Goal: Navigation & Orientation: Find specific page/section

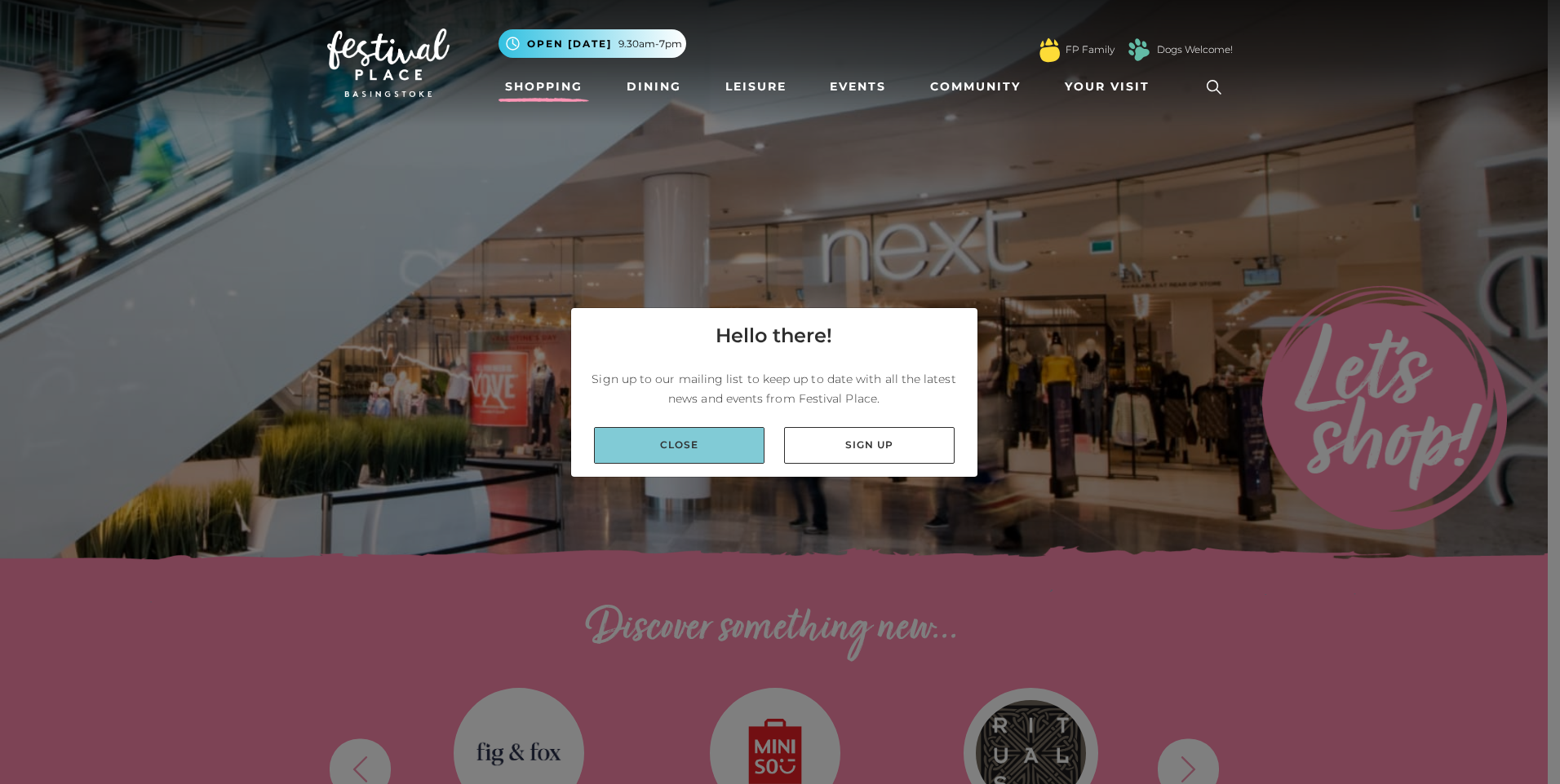
click at [700, 450] on link "Close" at bounding box center [679, 446] width 171 height 36
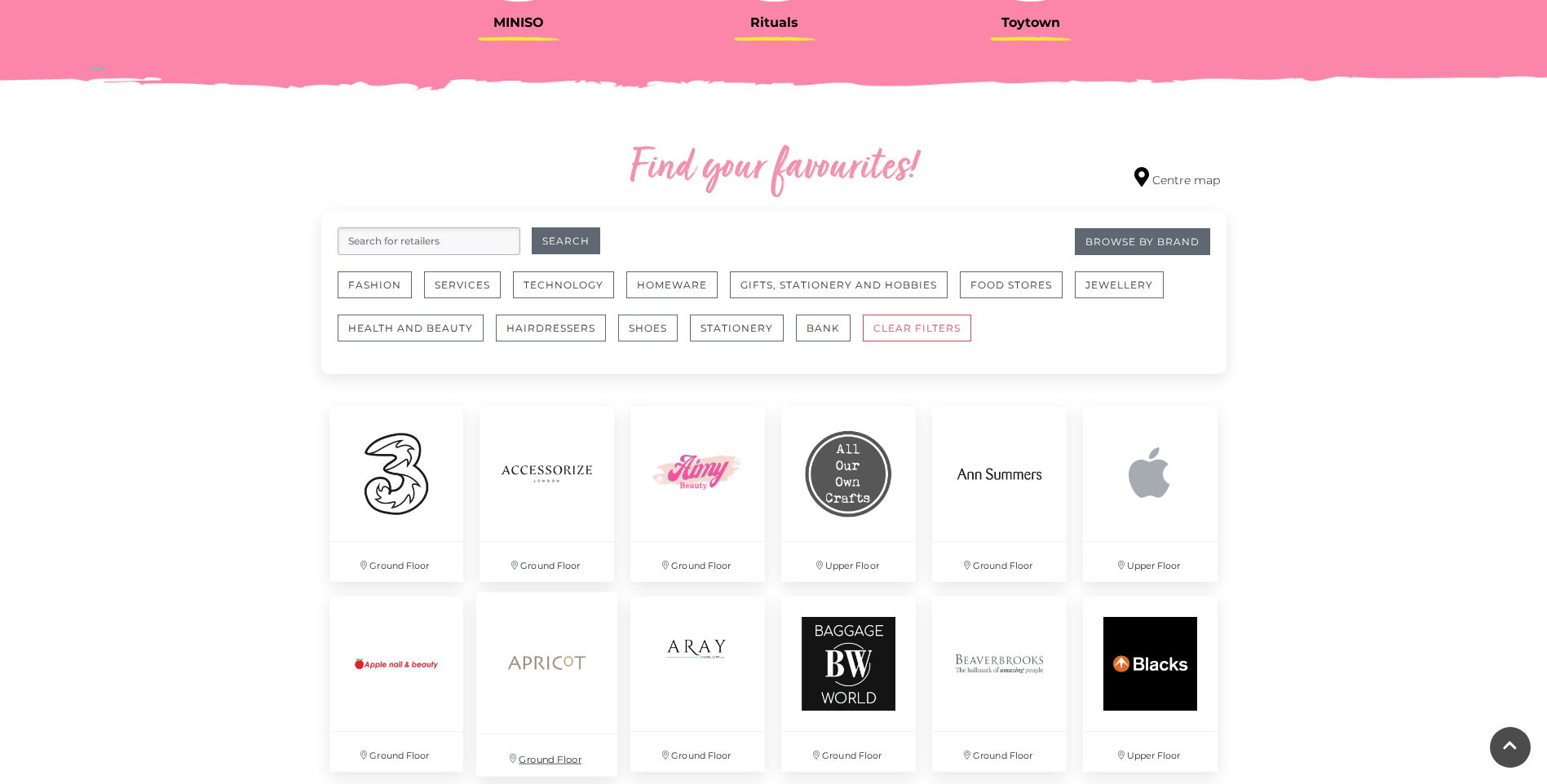
scroll to position [979, 0]
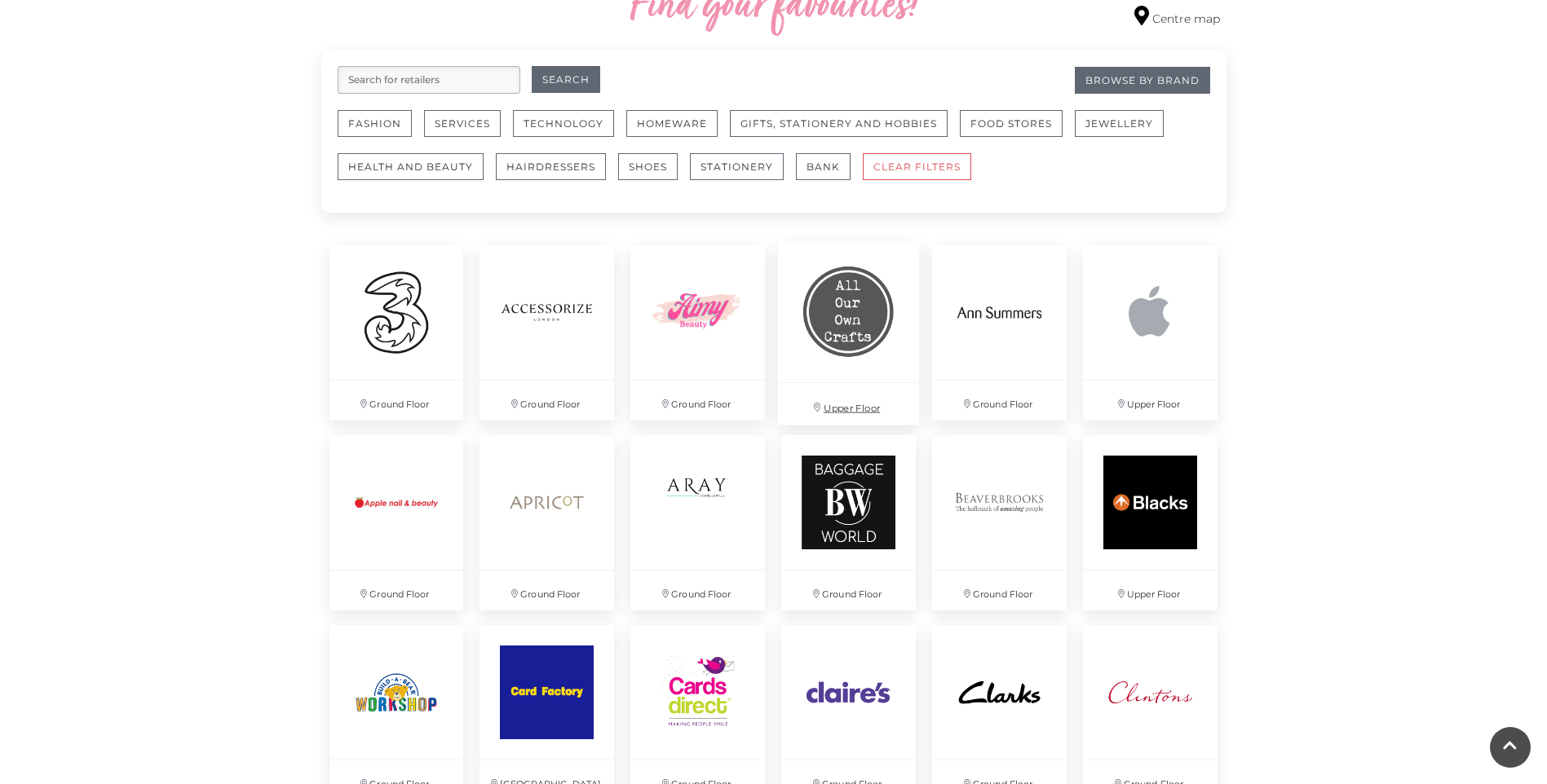
click at [853, 375] on img at bounding box center [848, 311] width 141 height 141
click at [738, 508] on img at bounding box center [697, 501] width 141 height 141
click at [719, 508] on img at bounding box center [697, 501] width 141 height 141
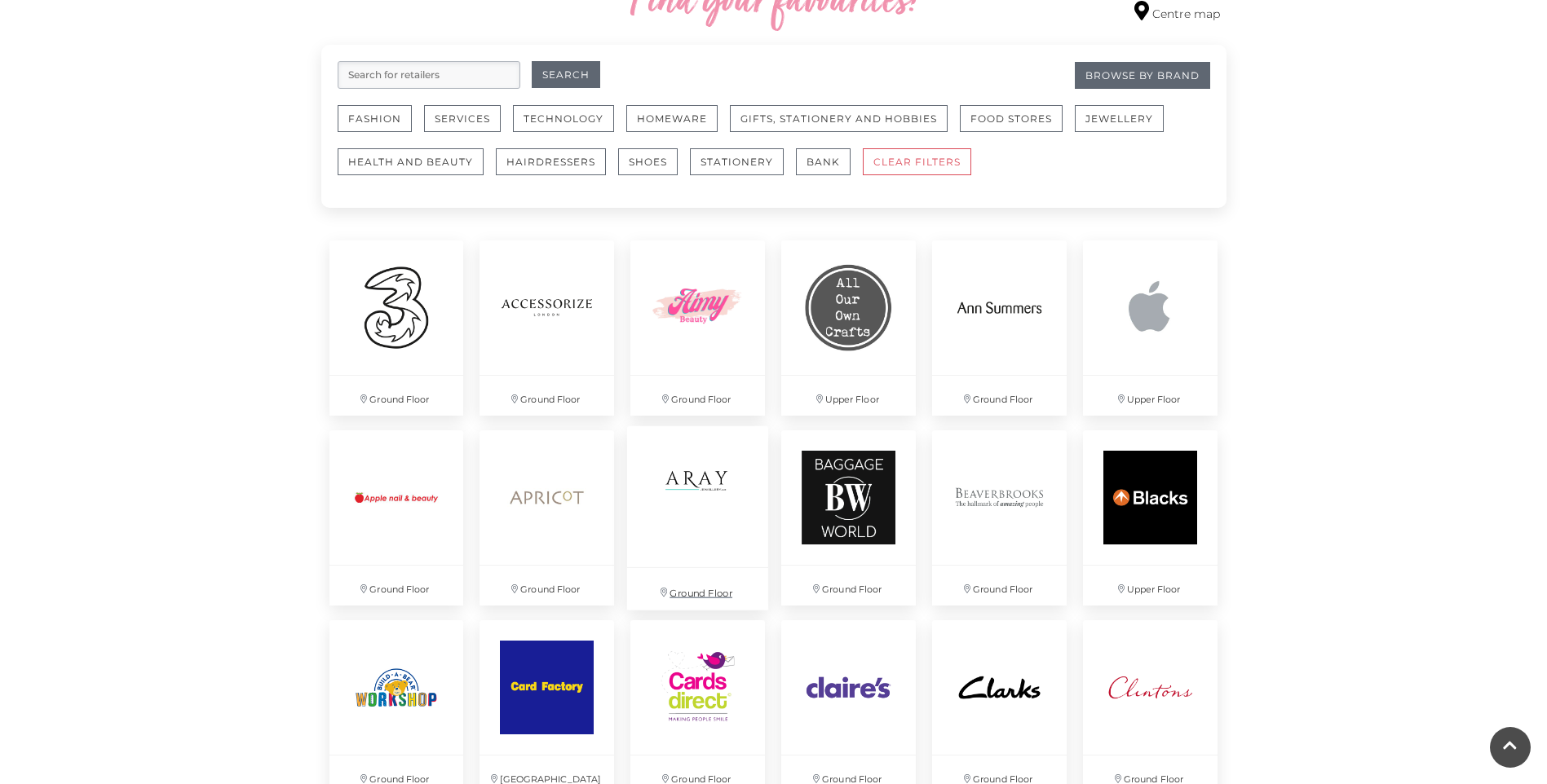
scroll to position [1060, 0]
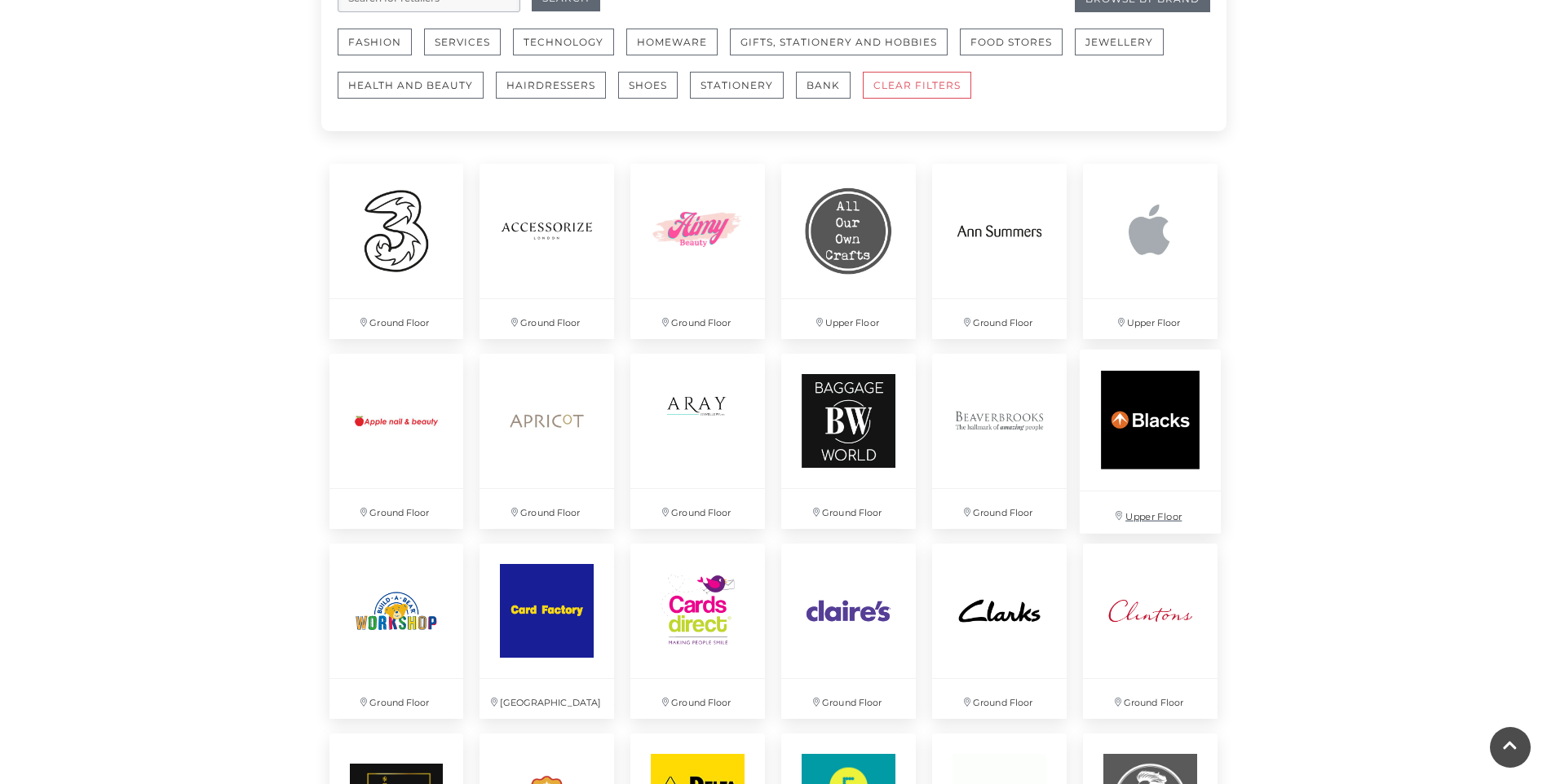
click at [1169, 515] on p "Upper Floor" at bounding box center [1149, 512] width 141 height 41
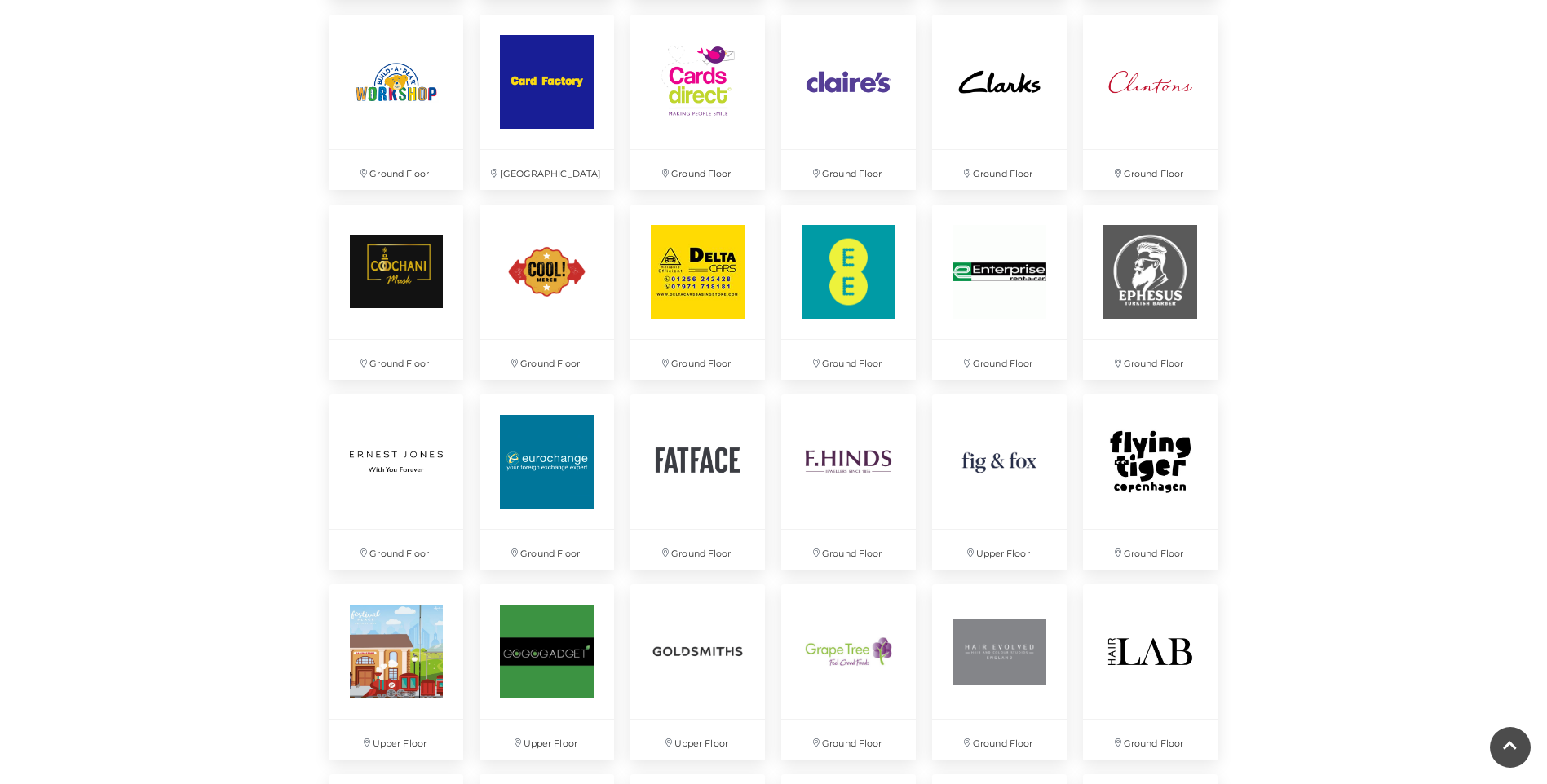
scroll to position [1713, 0]
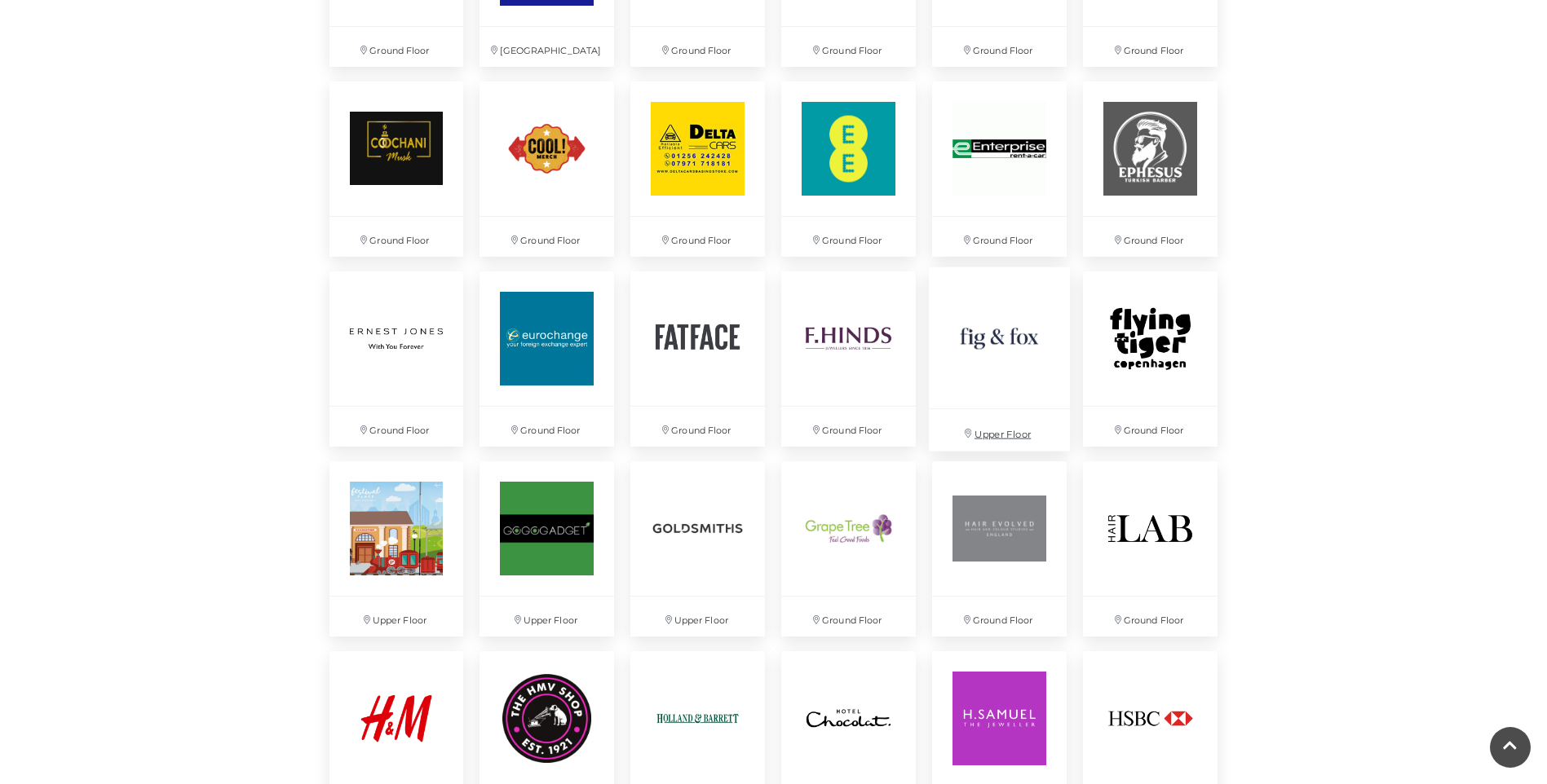
click at [1023, 435] on p "Upper Floor" at bounding box center [999, 429] width 141 height 41
click at [385, 570] on img at bounding box center [395, 526] width 141 height 141
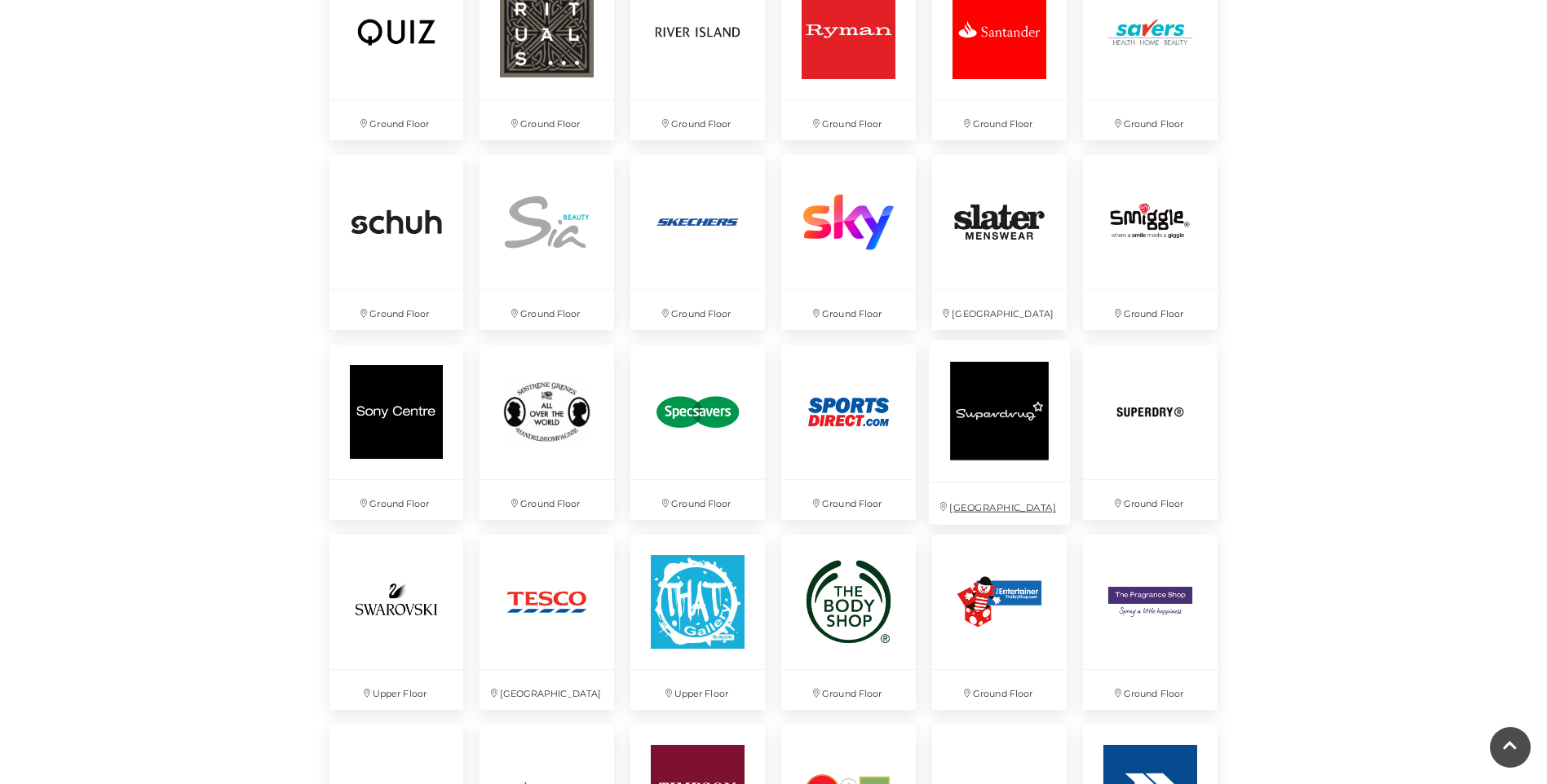
scroll to position [3587, 0]
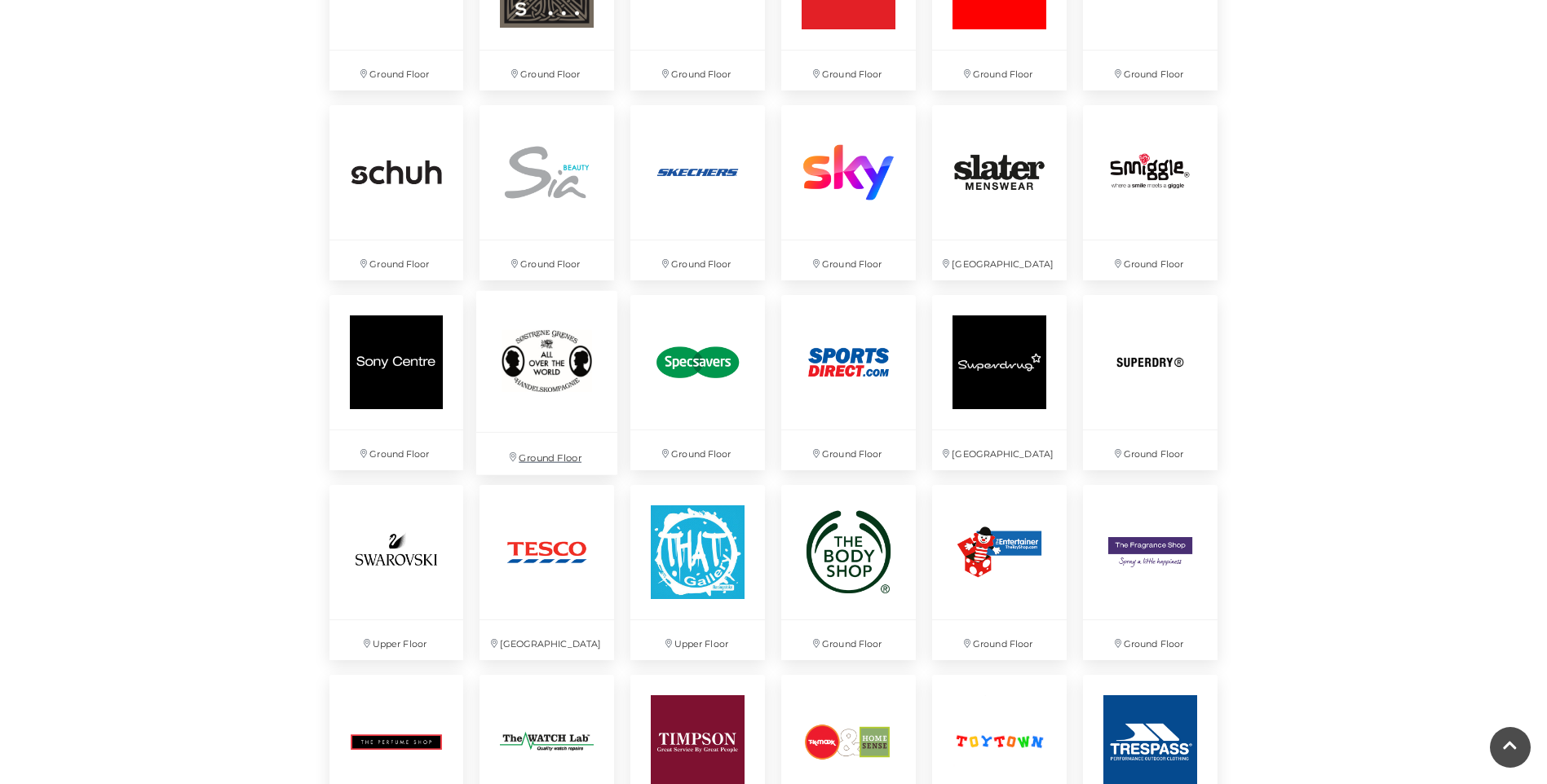
click at [543, 456] on p "Ground Floor" at bounding box center [546, 453] width 141 height 41
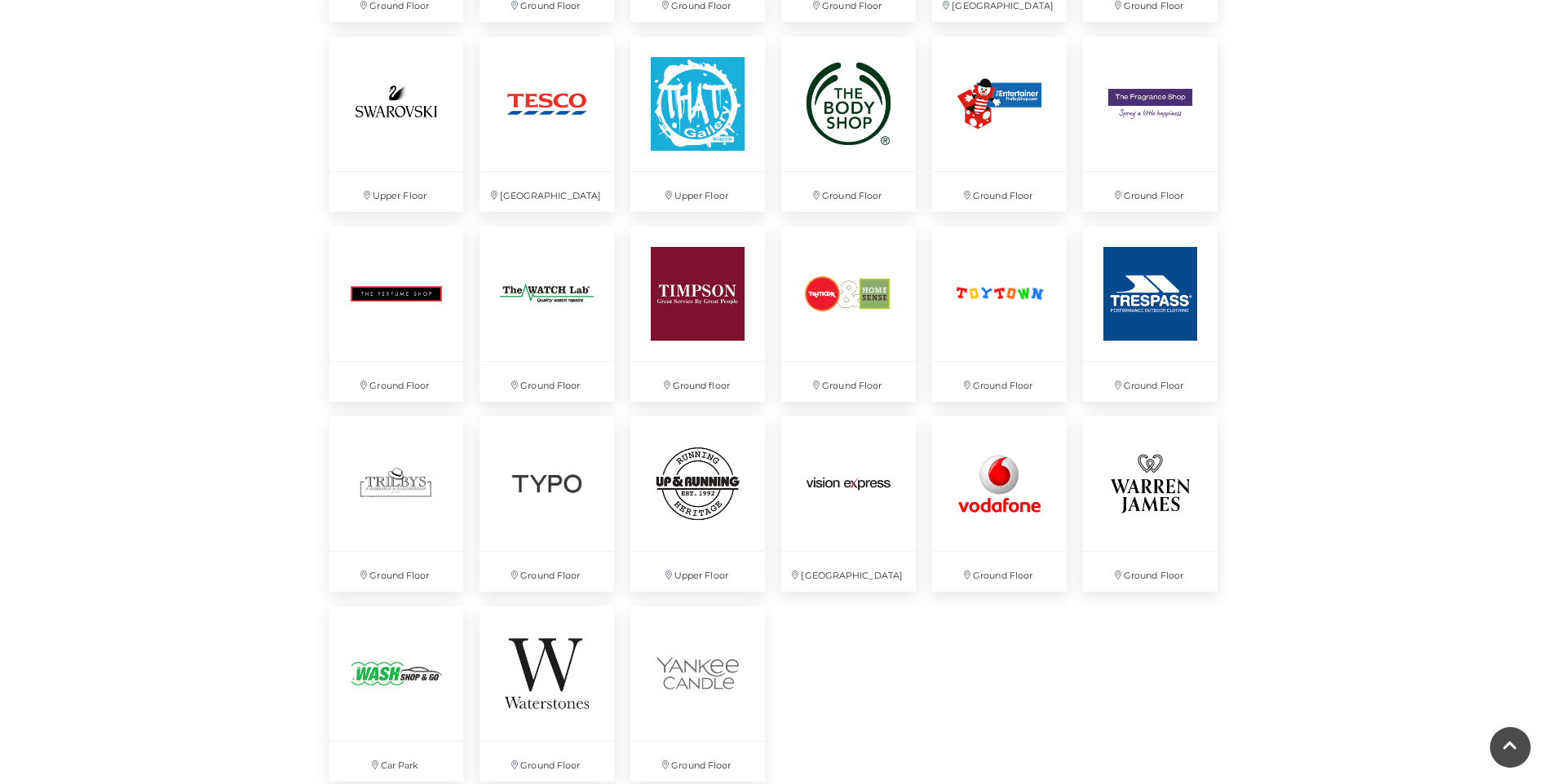
scroll to position [4077, 0]
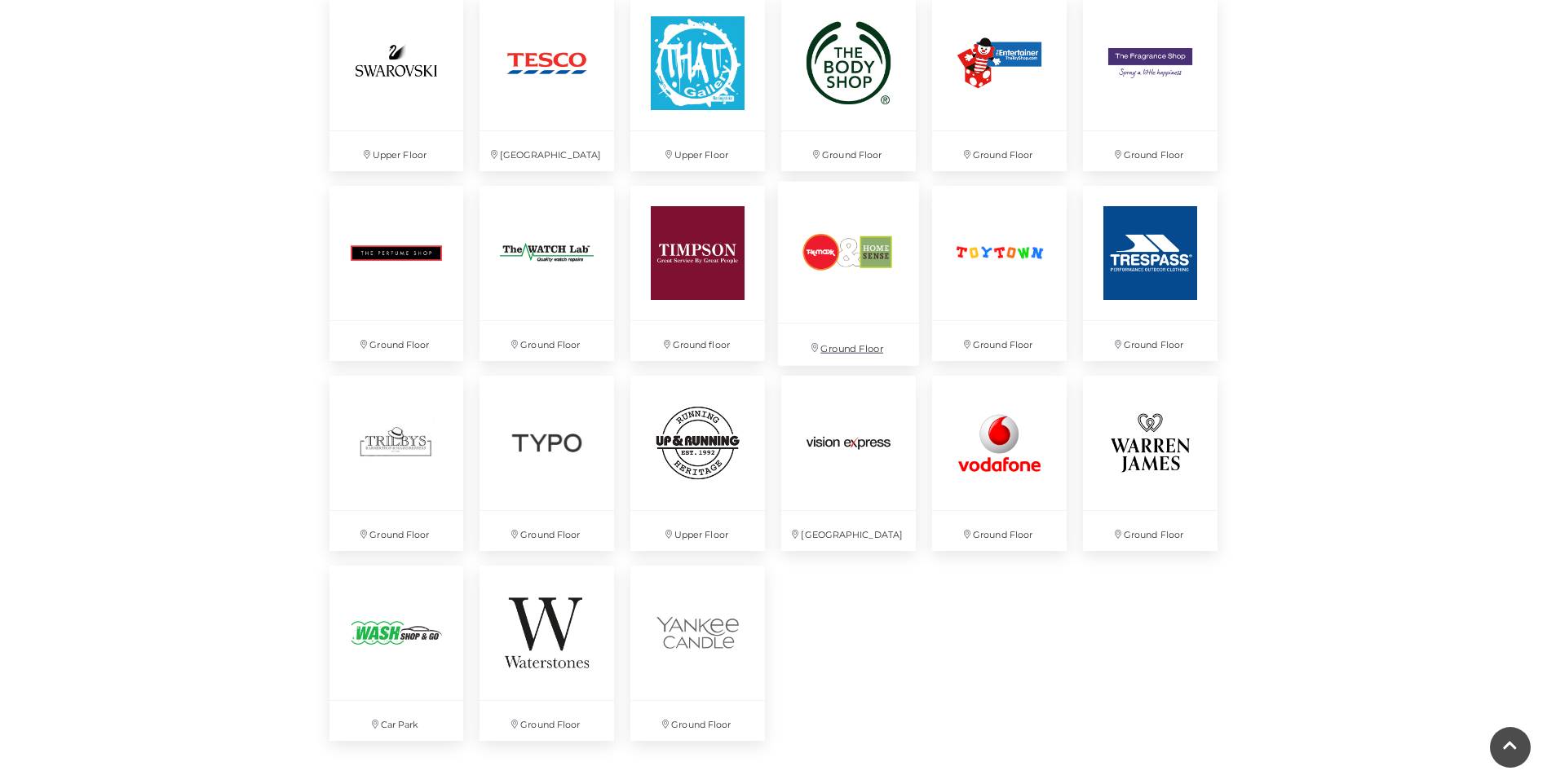
click at [861, 351] on p "Ground Floor" at bounding box center [848, 344] width 141 height 41
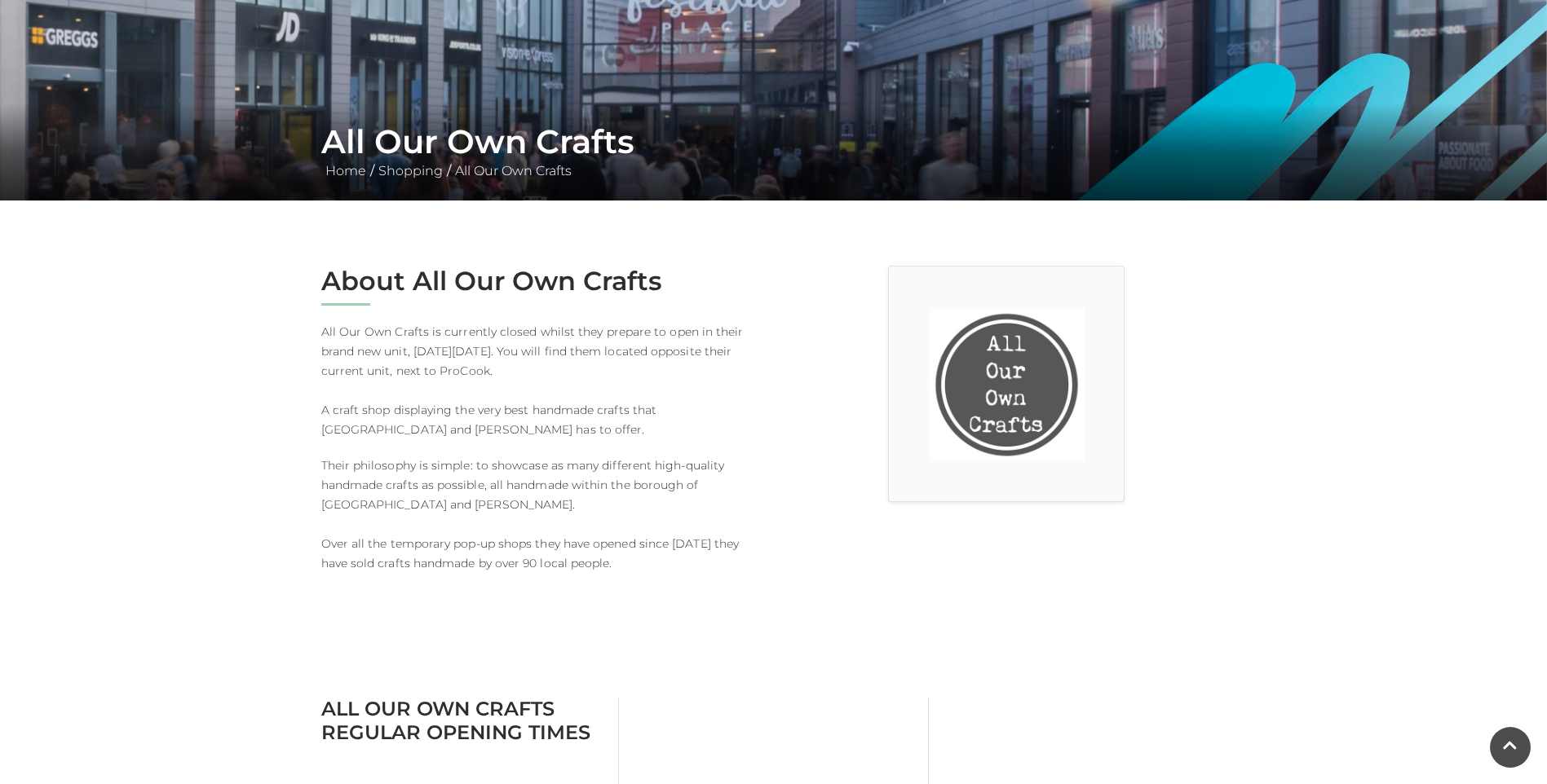
scroll to position [163, 0]
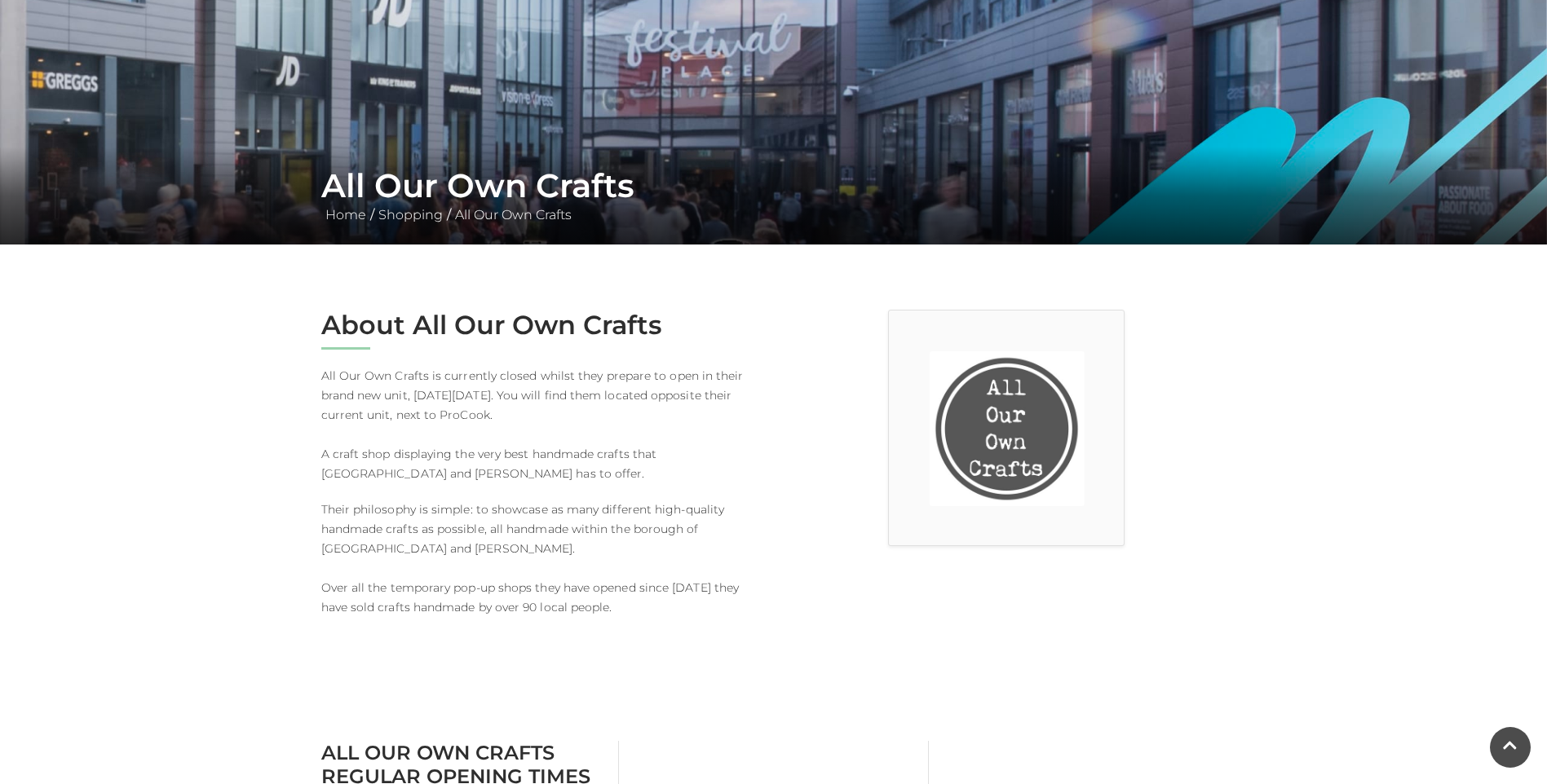
click at [636, 198] on h1 "All Our Own Crafts" at bounding box center [774, 186] width 905 height 39
drag, startPoint x: 634, startPoint y: 193, endPoint x: 320, endPoint y: 177, distance: 314.4
click at [321, 177] on h1 "All Our Own Crafts" at bounding box center [774, 186] width 905 height 39
drag, startPoint x: 320, startPoint y: 177, endPoint x: 347, endPoint y: 183, distance: 27.7
drag, startPoint x: 347, startPoint y: 183, endPoint x: 590, endPoint y: 58, distance: 273.3
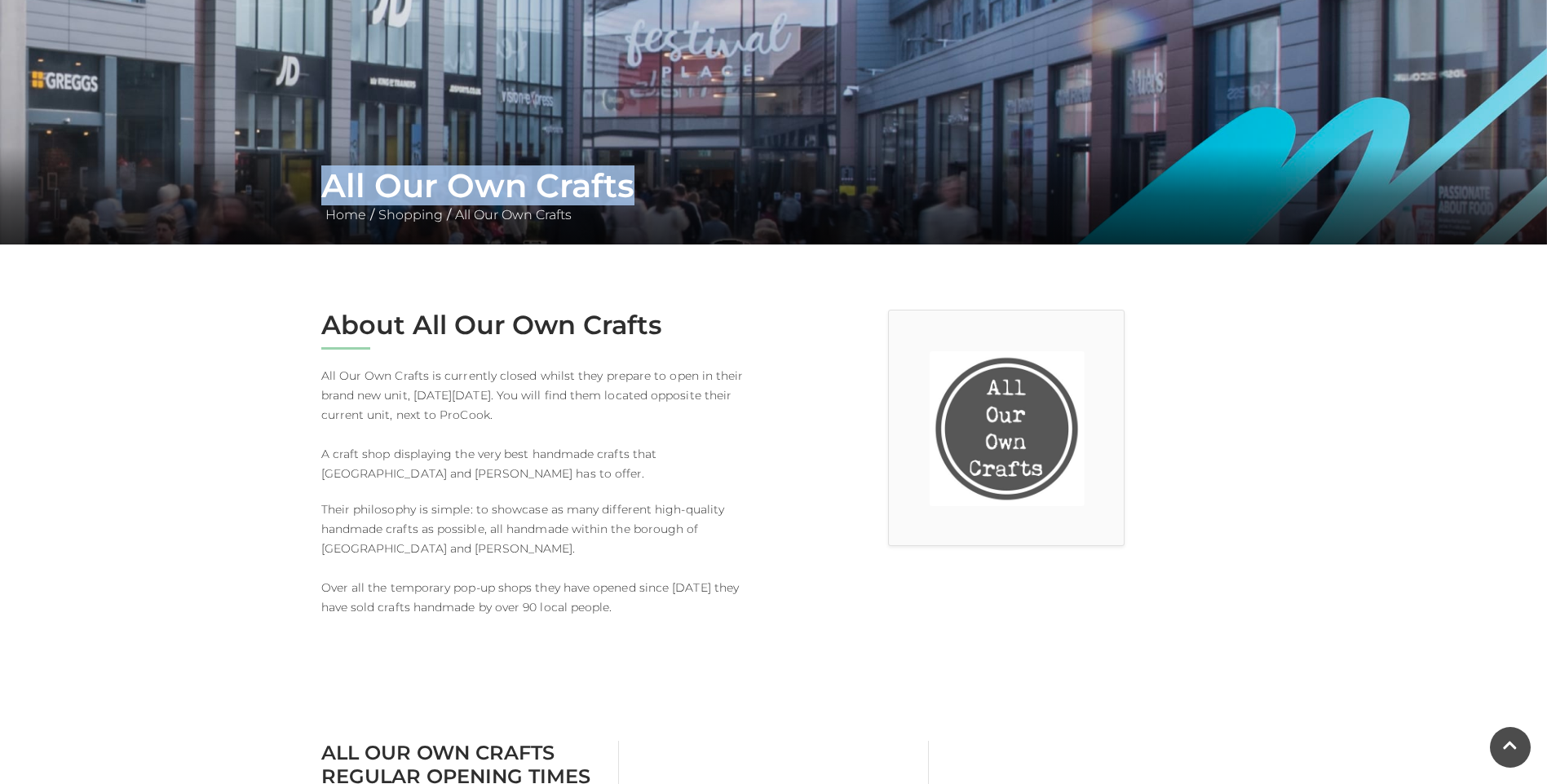
click at [645, 118] on img at bounding box center [774, 40] width 1547 height 407
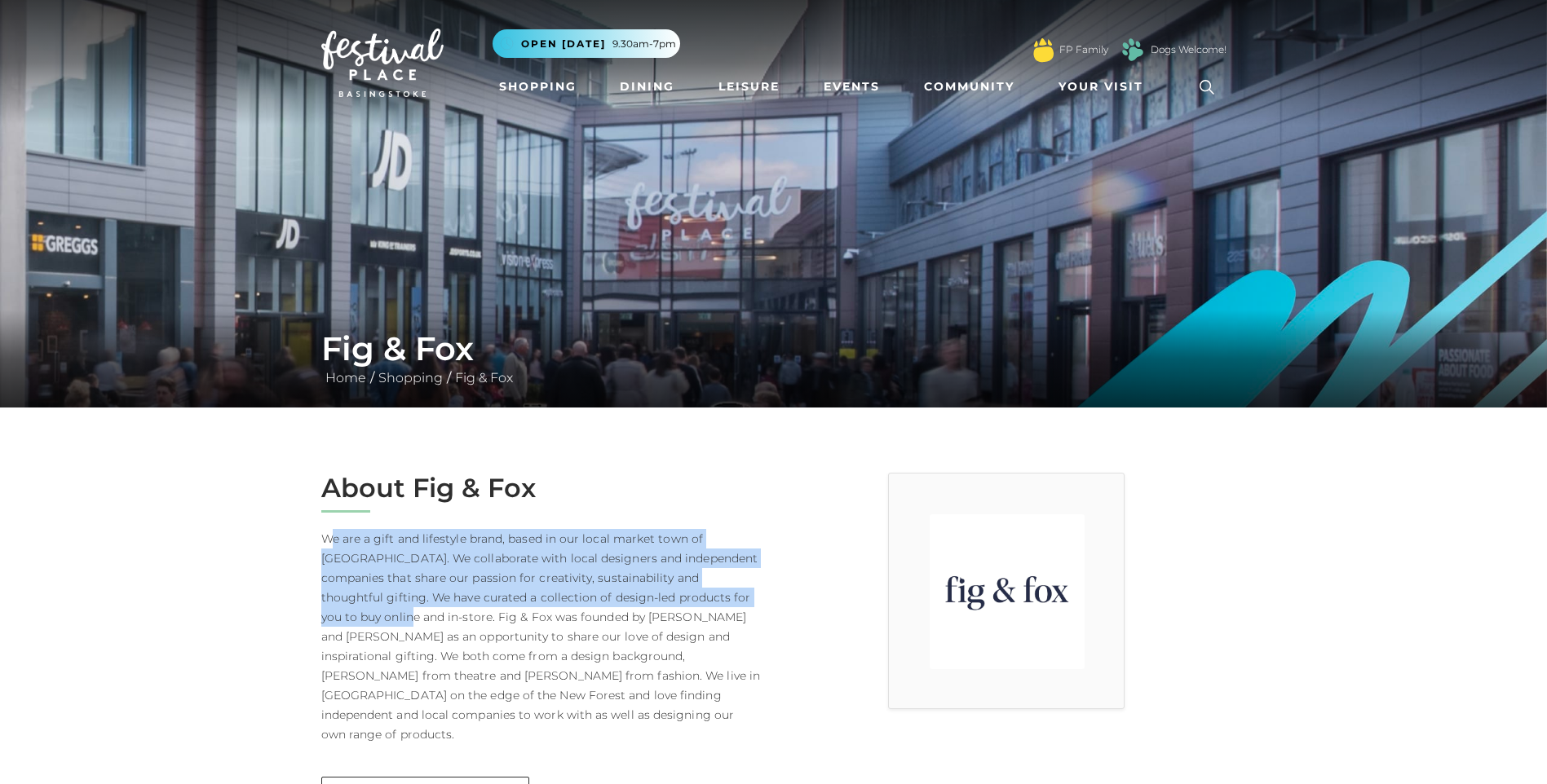
drag, startPoint x: 336, startPoint y: 540, endPoint x: 739, endPoint y: 593, distance: 406.5
click at [739, 593] on p "We are a gift and lifestyle brand, based in our local market town of Romsey. We…" at bounding box center [541, 636] width 440 height 216
